Goal: Check status

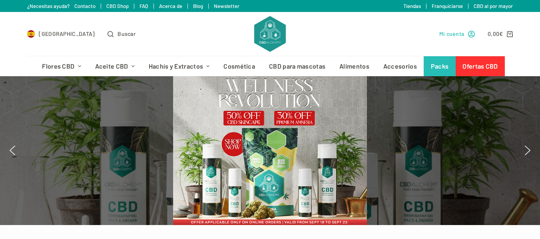
click at [461, 34] on span "Mi cuenta" at bounding box center [451, 33] width 25 height 9
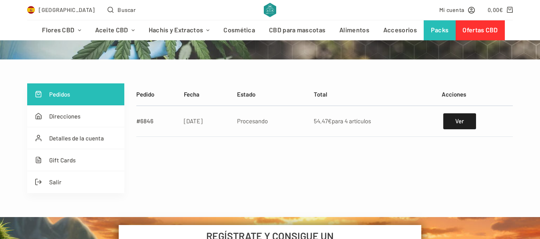
scroll to position [120, 0]
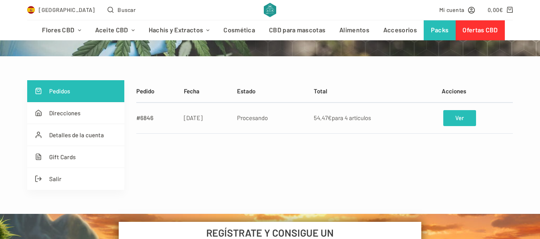
click at [467, 121] on link "Ver" at bounding box center [459, 118] width 33 height 16
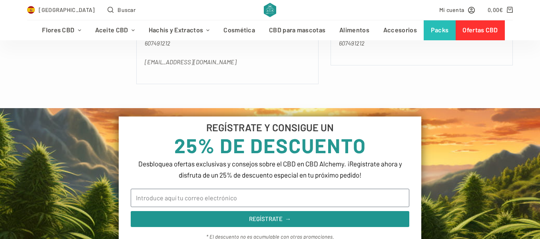
scroll to position [520, 0]
